Goal: Task Accomplishment & Management: Manage account settings

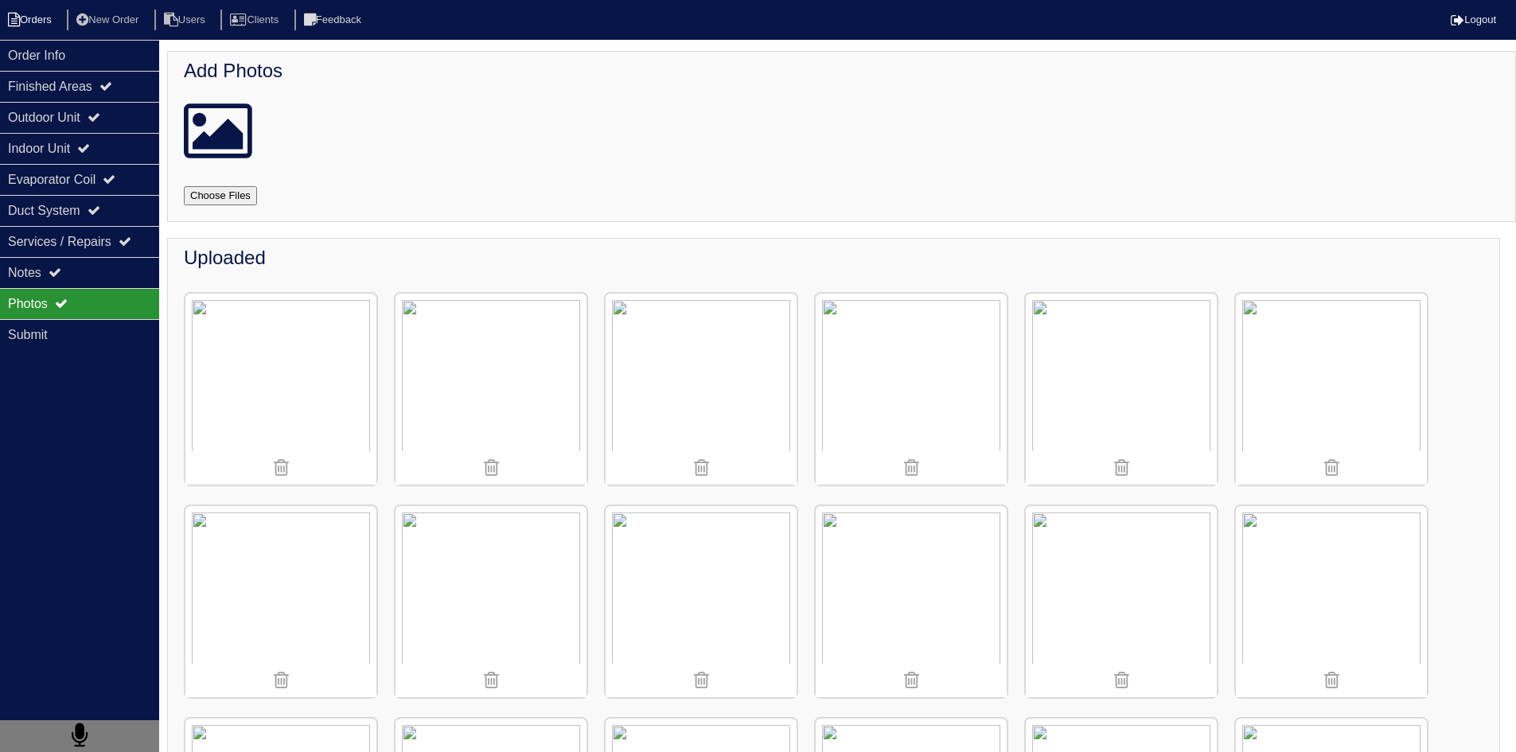
scroll to position [2096, 0]
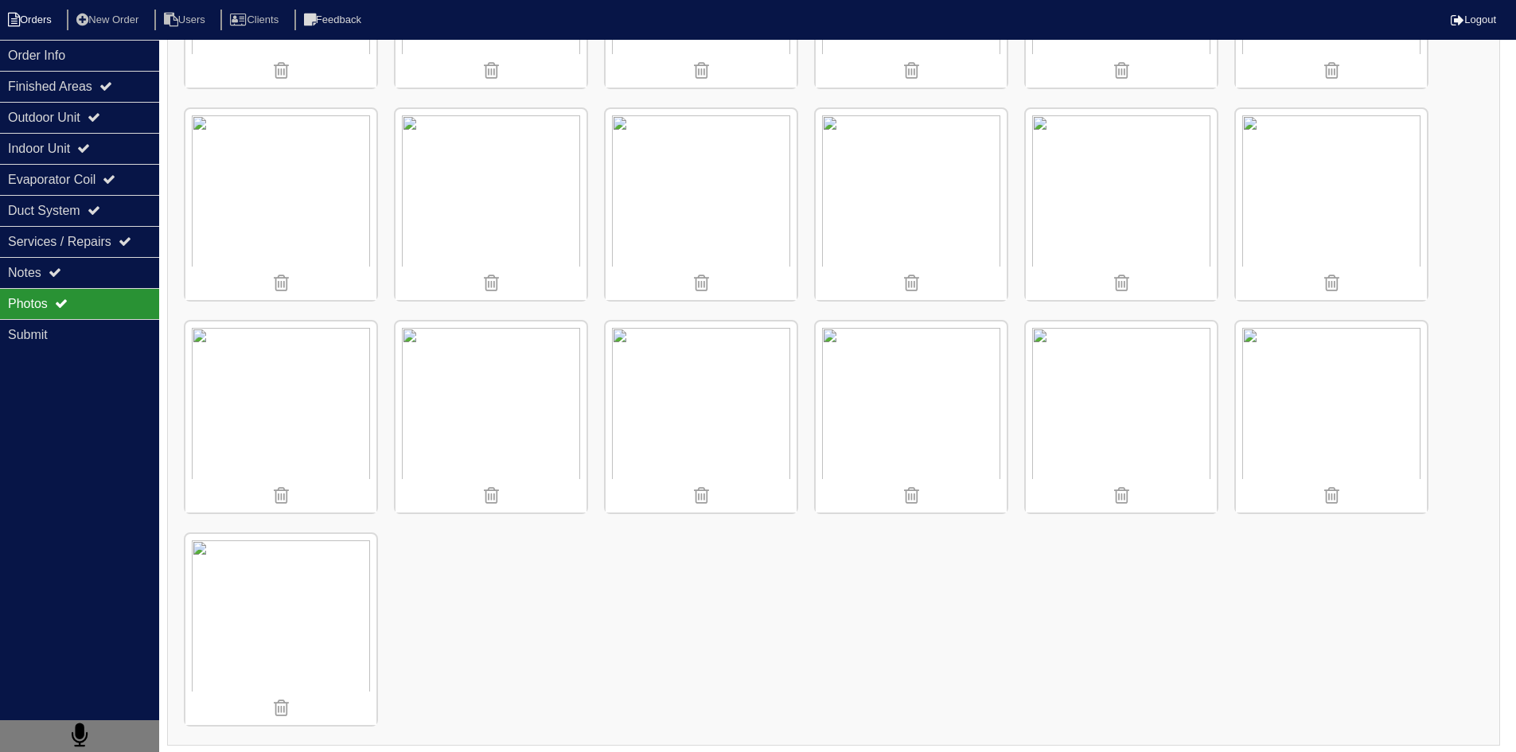
click at [43, 15] on li "Orders" at bounding box center [32, 20] width 64 height 21
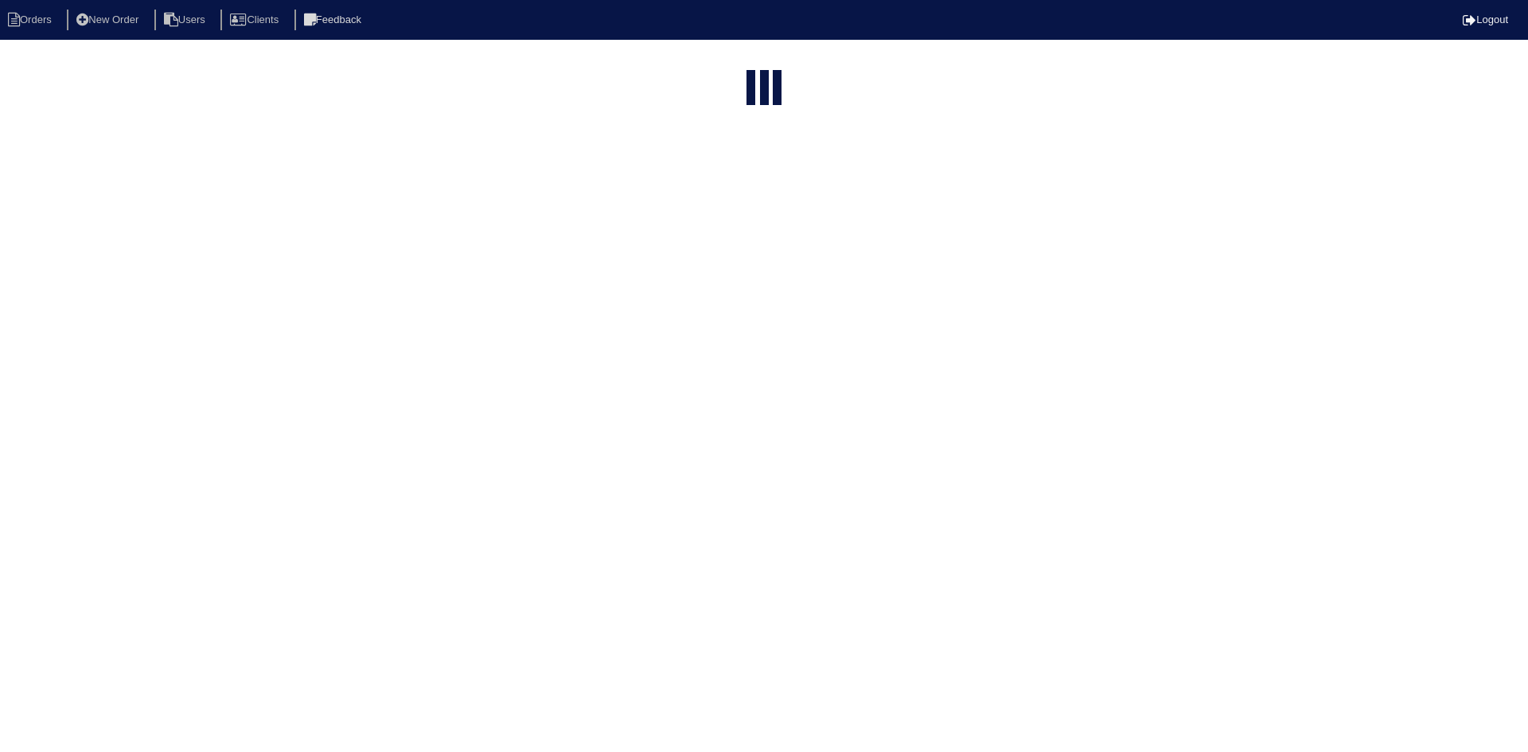
select select "15"
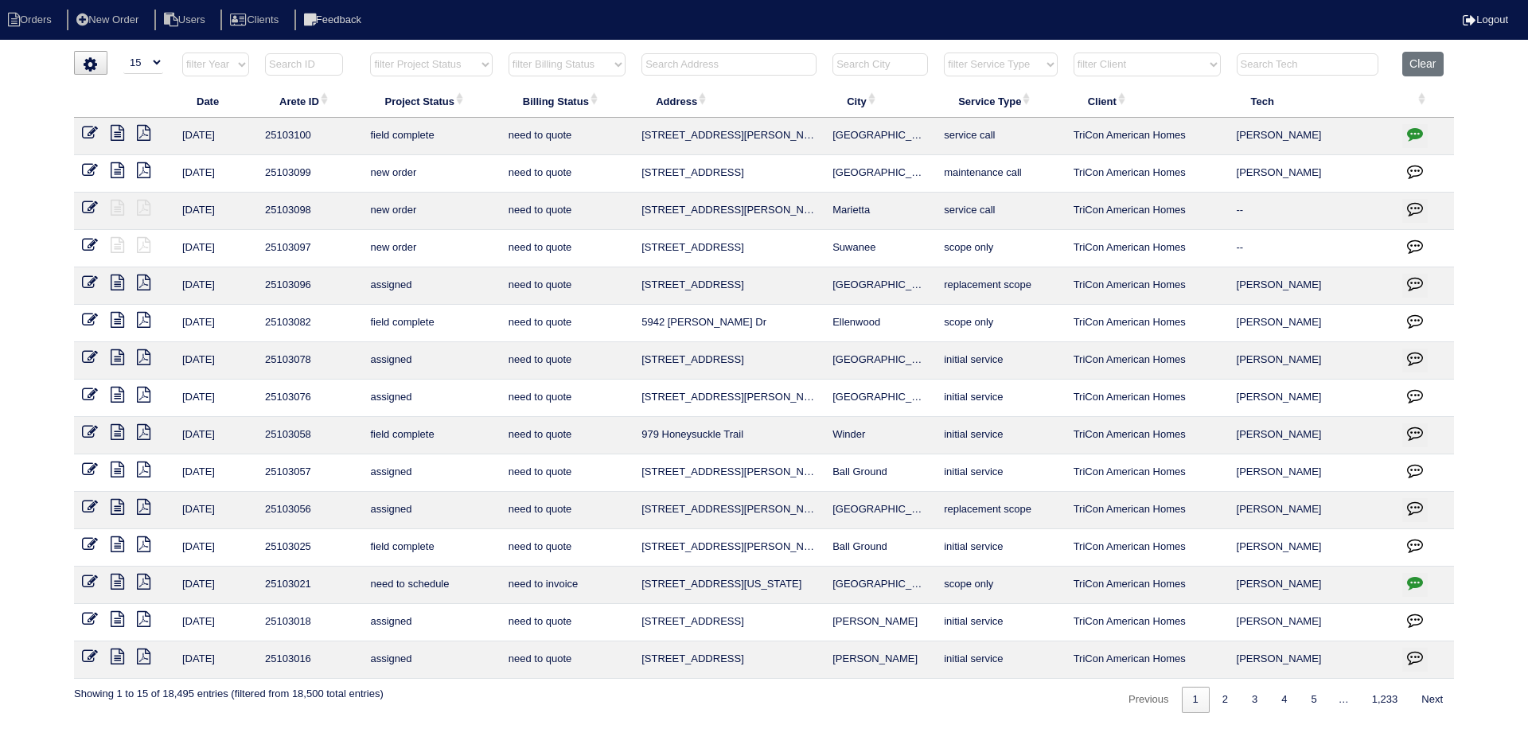
drag, startPoint x: 769, startPoint y: 62, endPoint x: 756, endPoint y: 62, distance: 12.7
click at [761, 62] on input "text" at bounding box center [728, 64] width 175 height 22
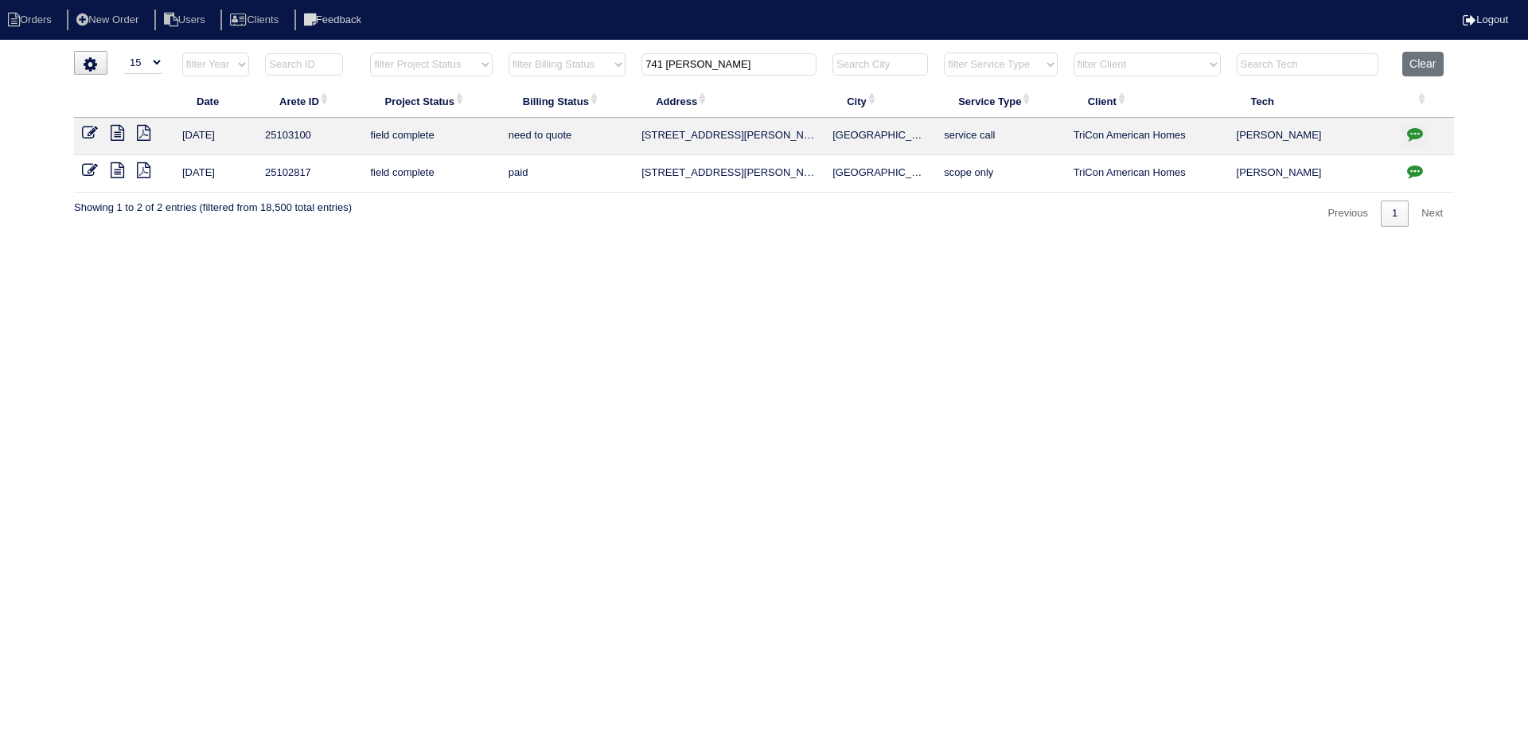
type input "741 simon"
click at [114, 131] on icon at bounding box center [118, 133] width 14 height 16
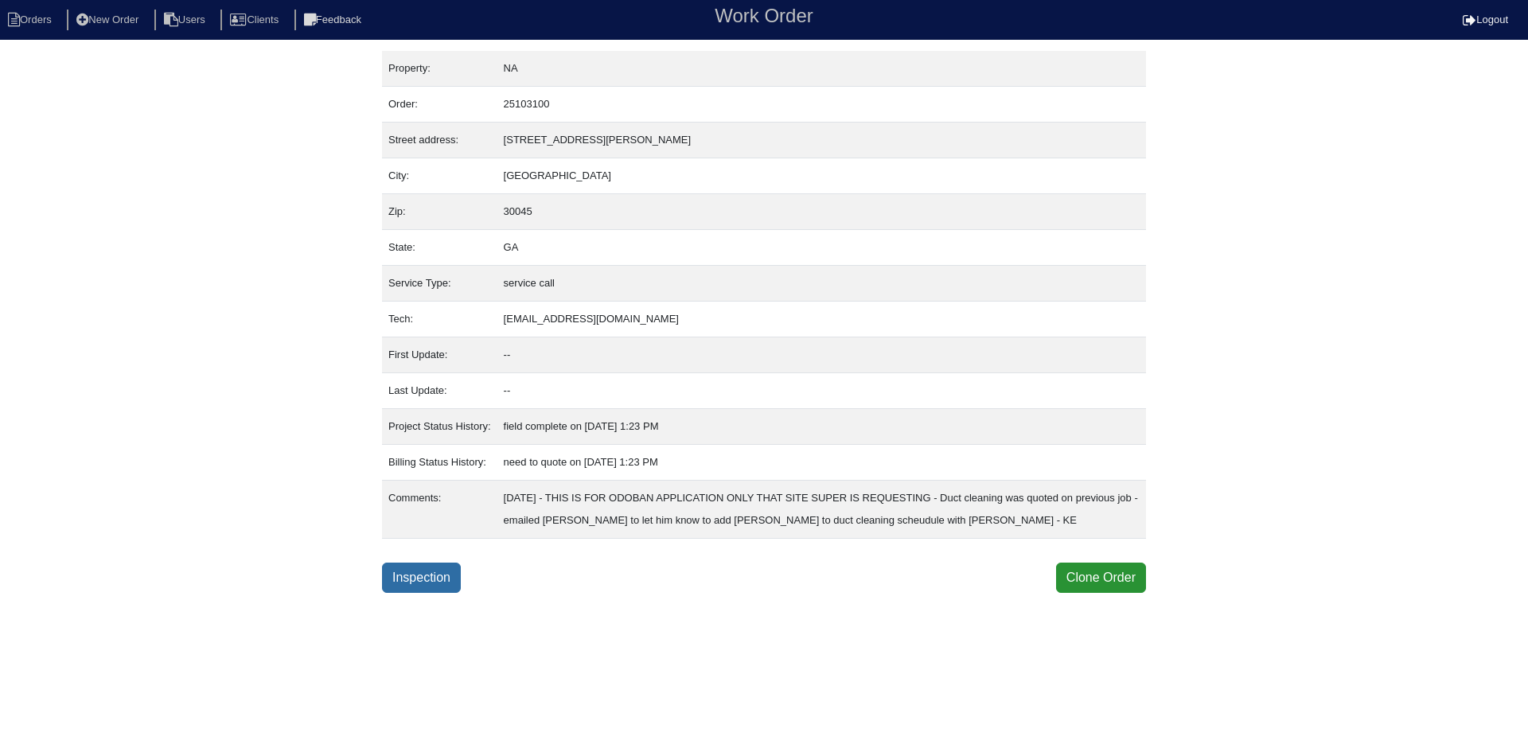
click at [417, 575] on link "Inspection" at bounding box center [421, 577] width 79 height 30
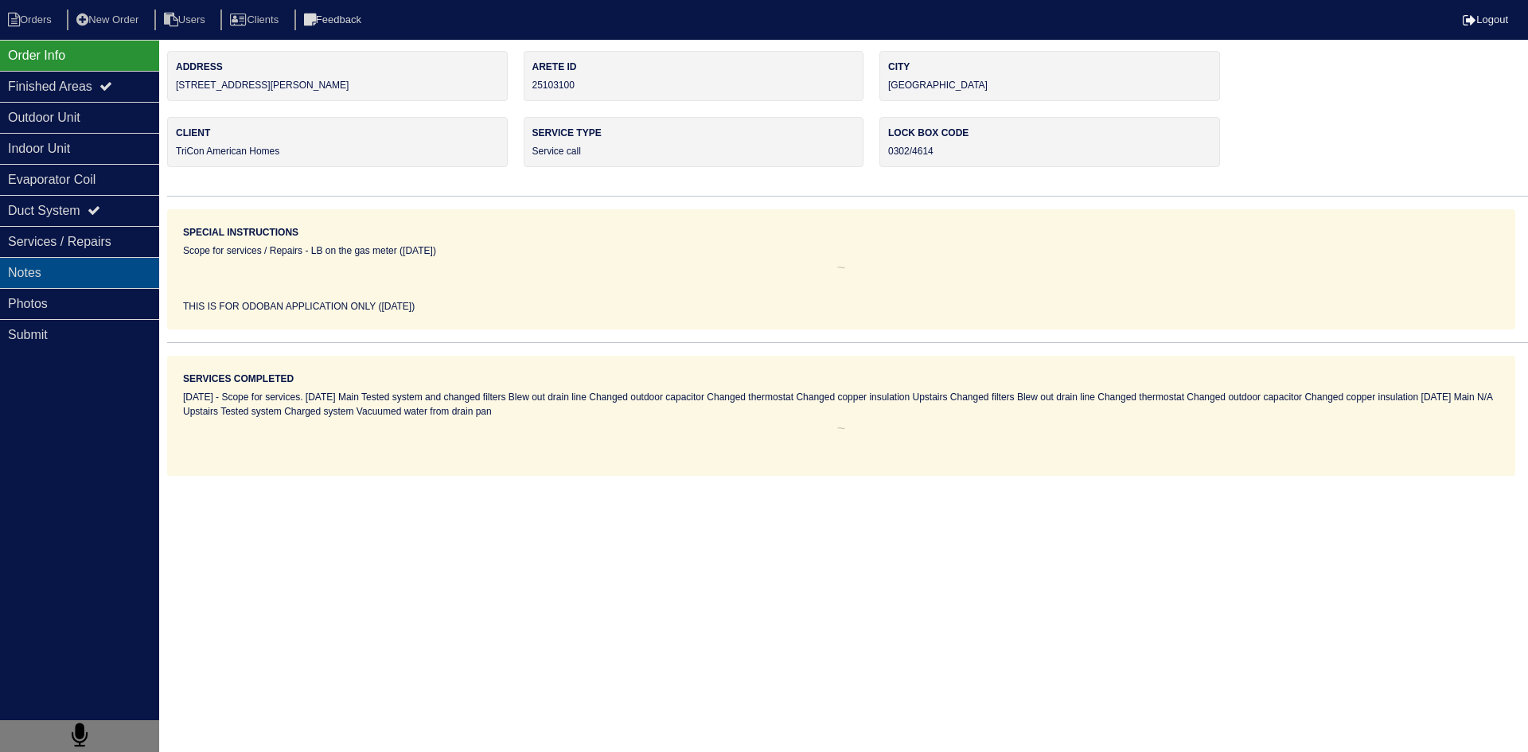
click at [118, 276] on div "Notes" at bounding box center [79, 272] width 159 height 31
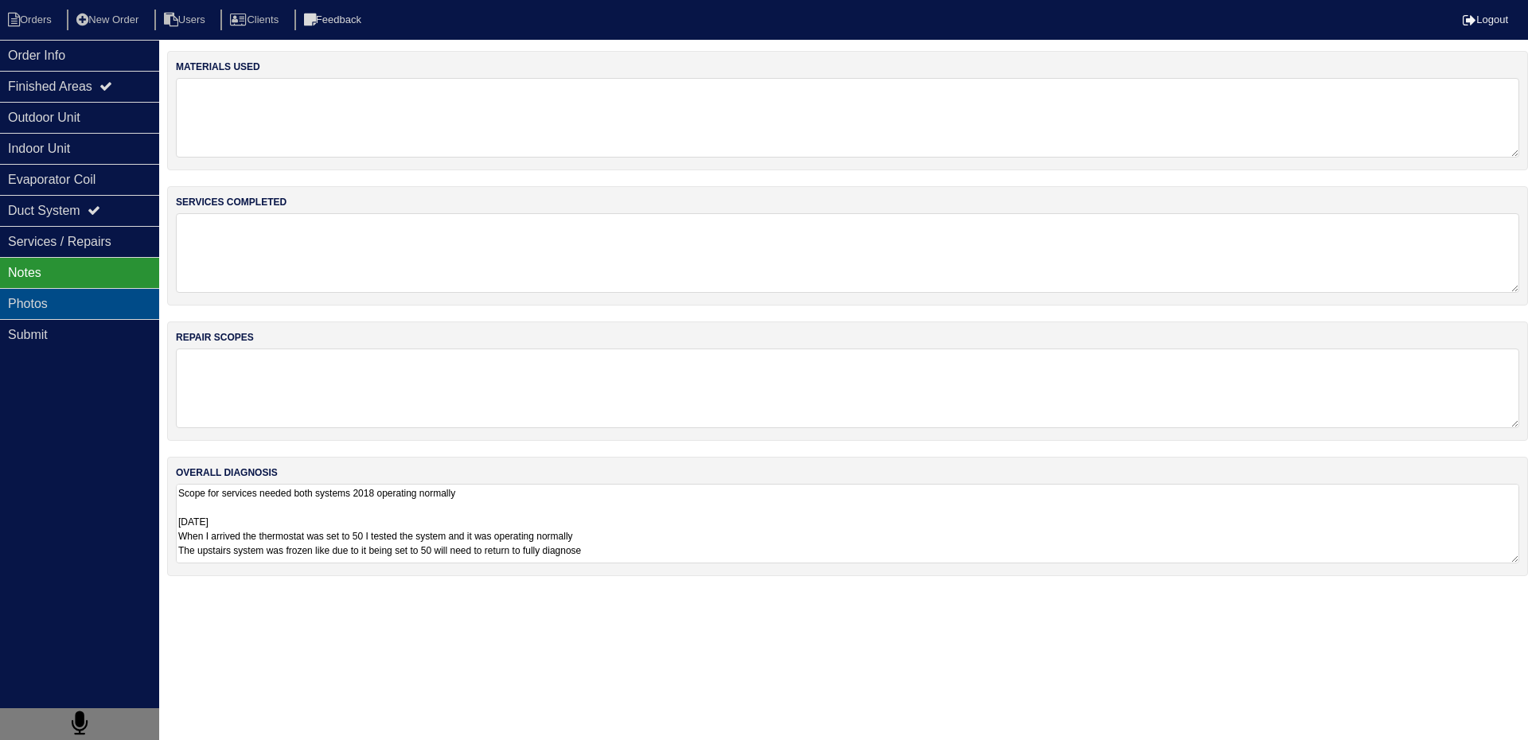
click at [106, 303] on div "Photos" at bounding box center [79, 303] width 159 height 31
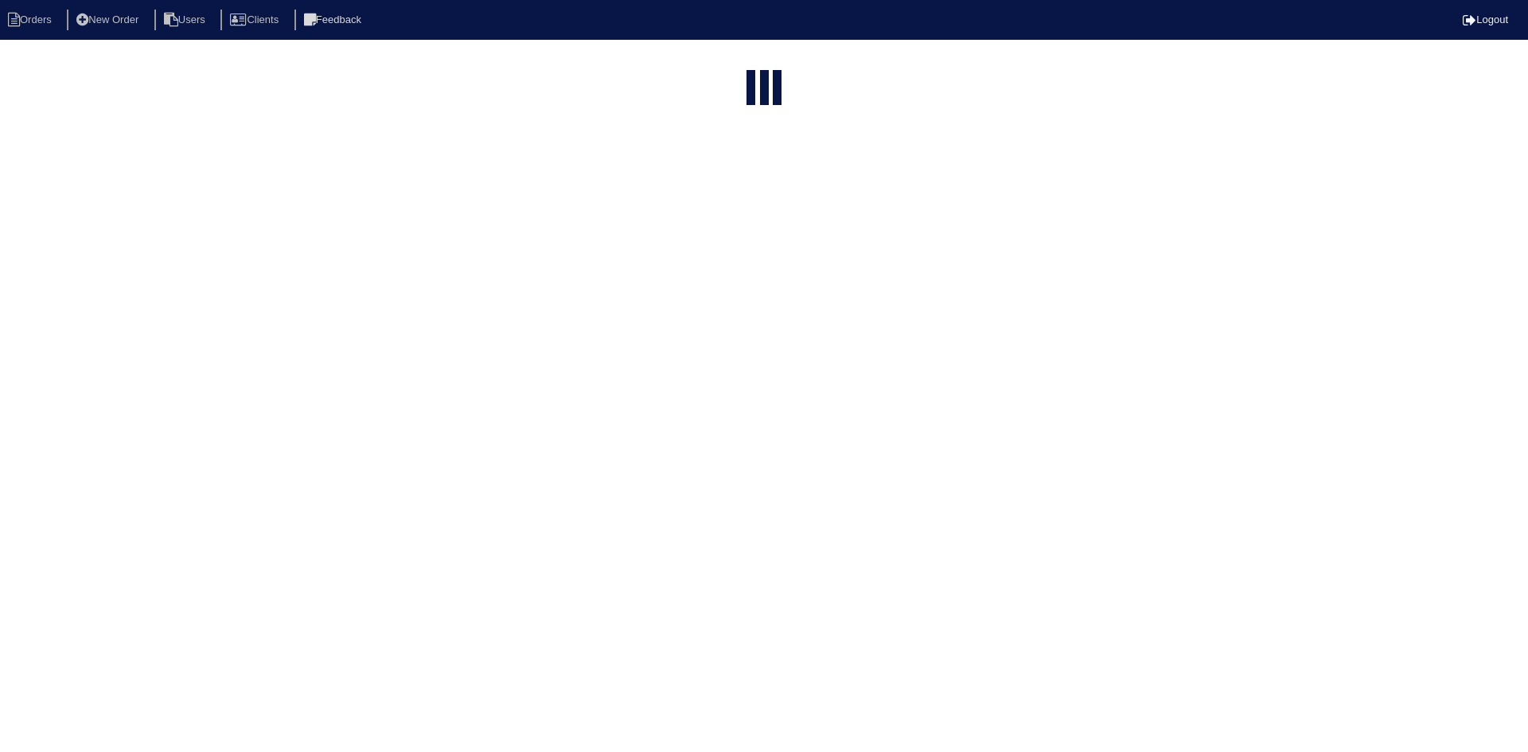
select select "15"
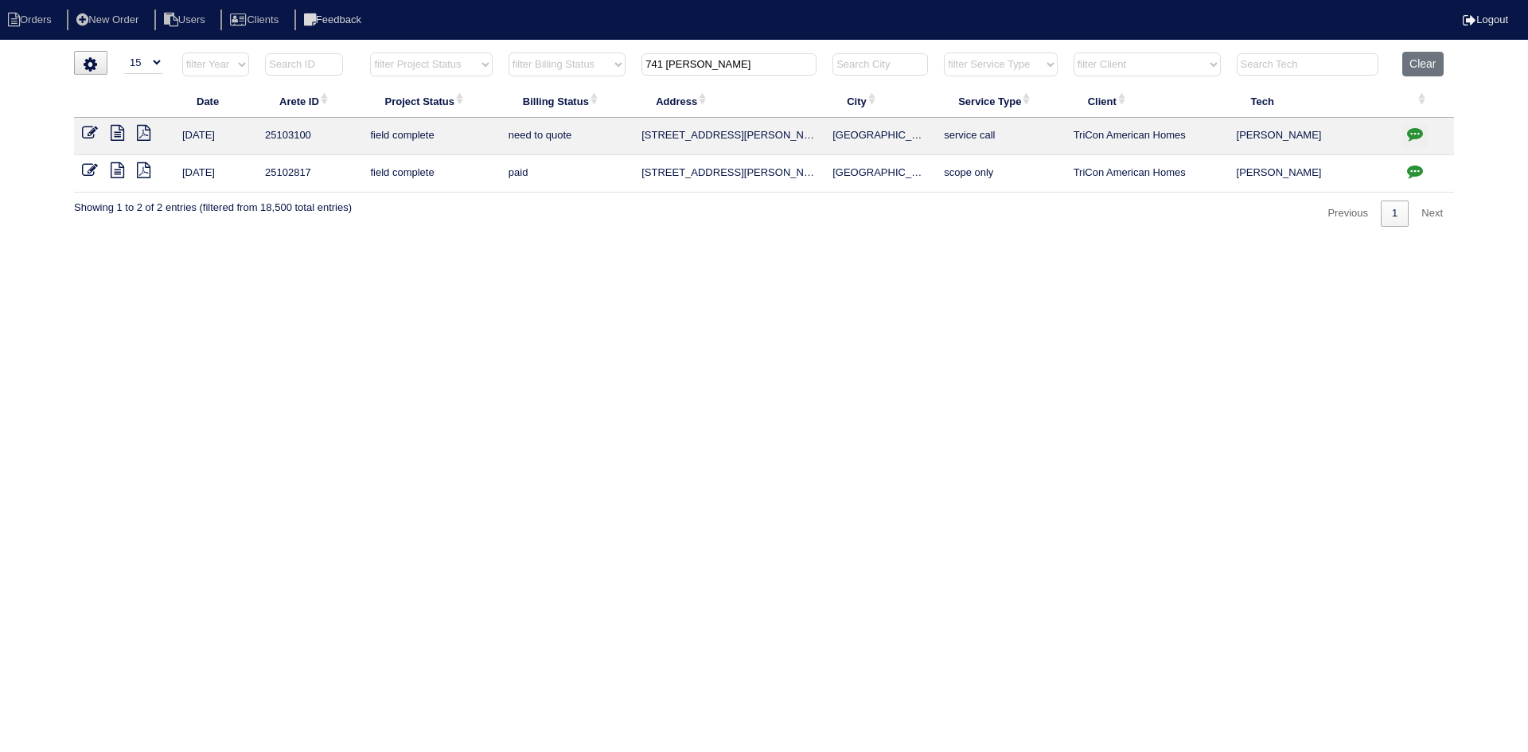
click at [116, 170] on icon at bounding box center [118, 170] width 14 height 16
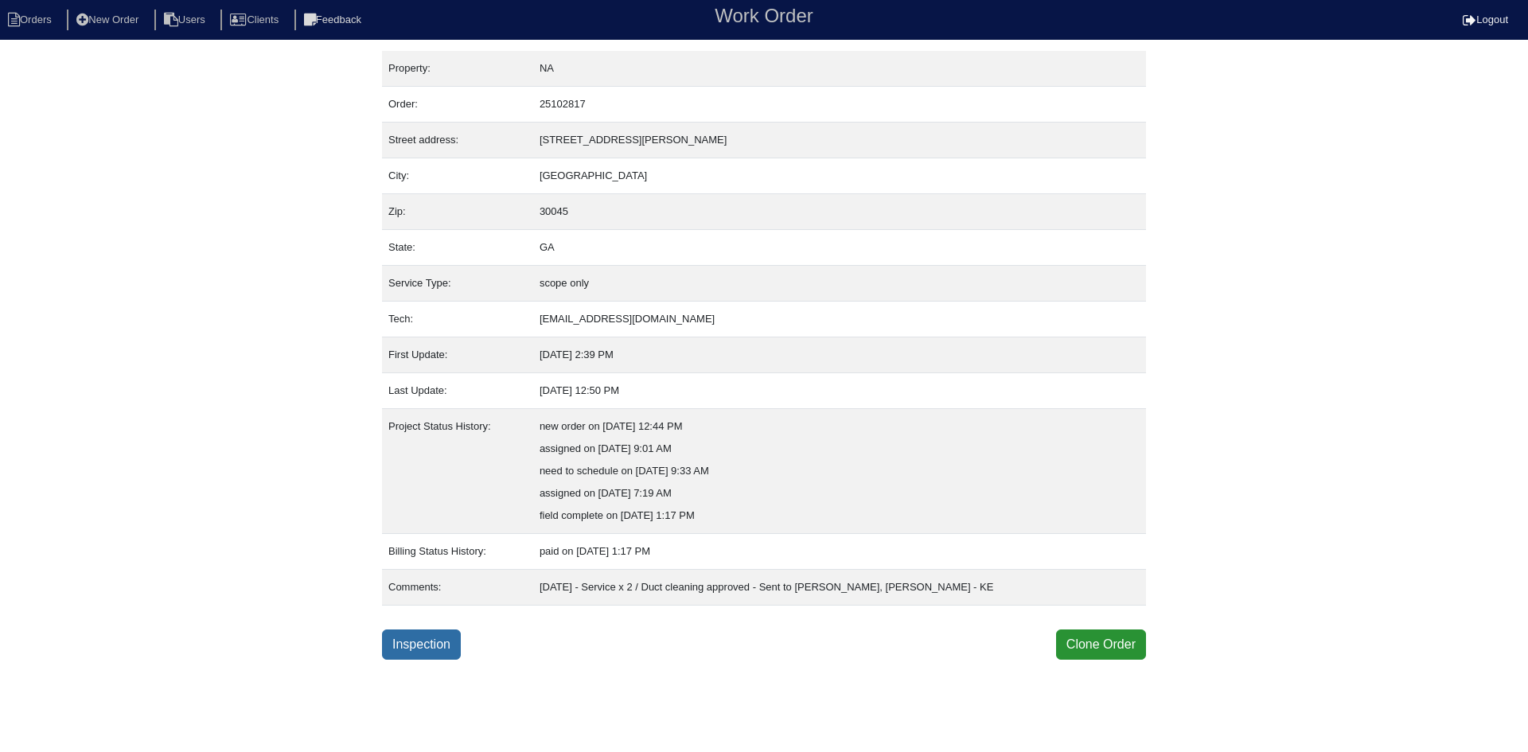
click at [437, 648] on link "Inspection" at bounding box center [421, 644] width 79 height 30
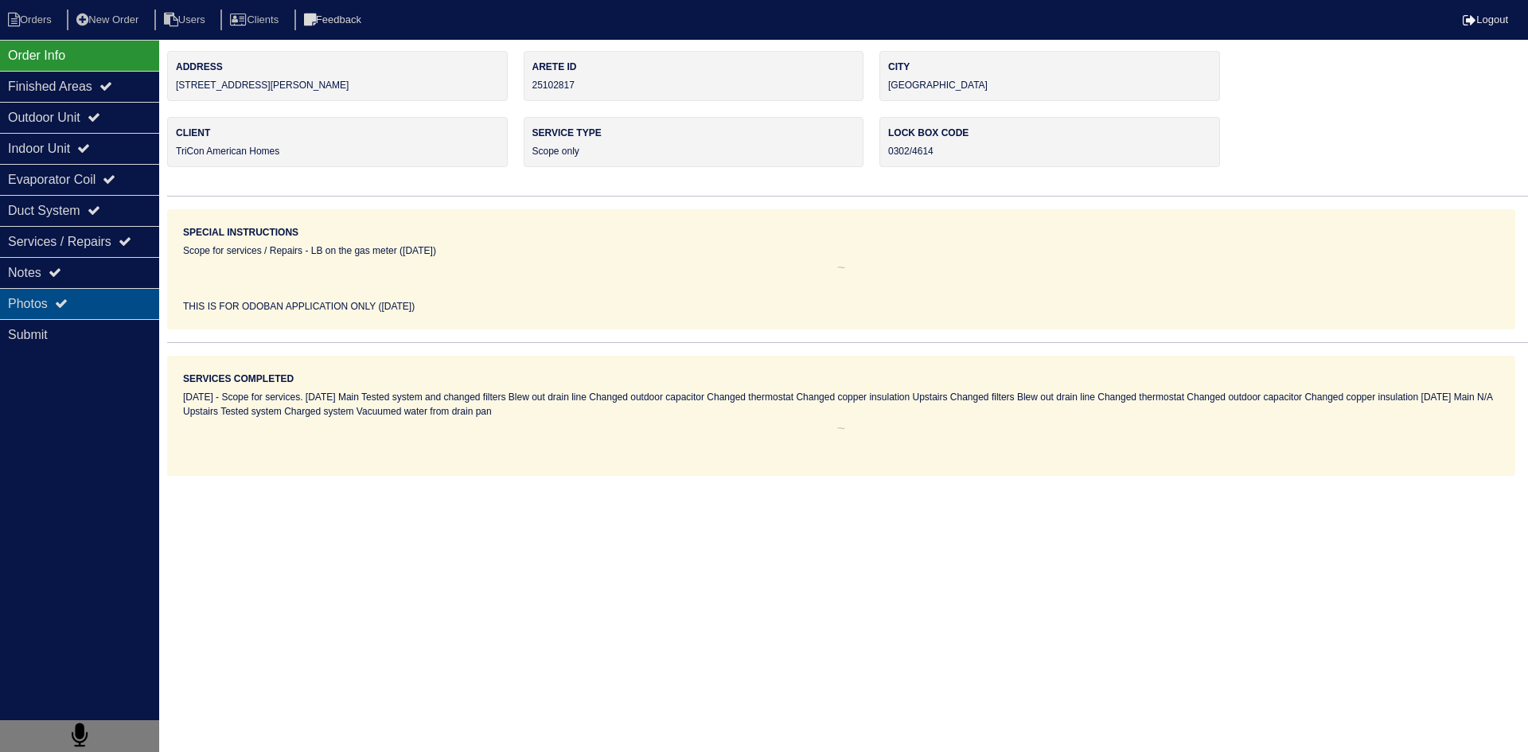
click at [134, 309] on div "Photos" at bounding box center [79, 303] width 159 height 31
